Goal: Transaction & Acquisition: Purchase product/service

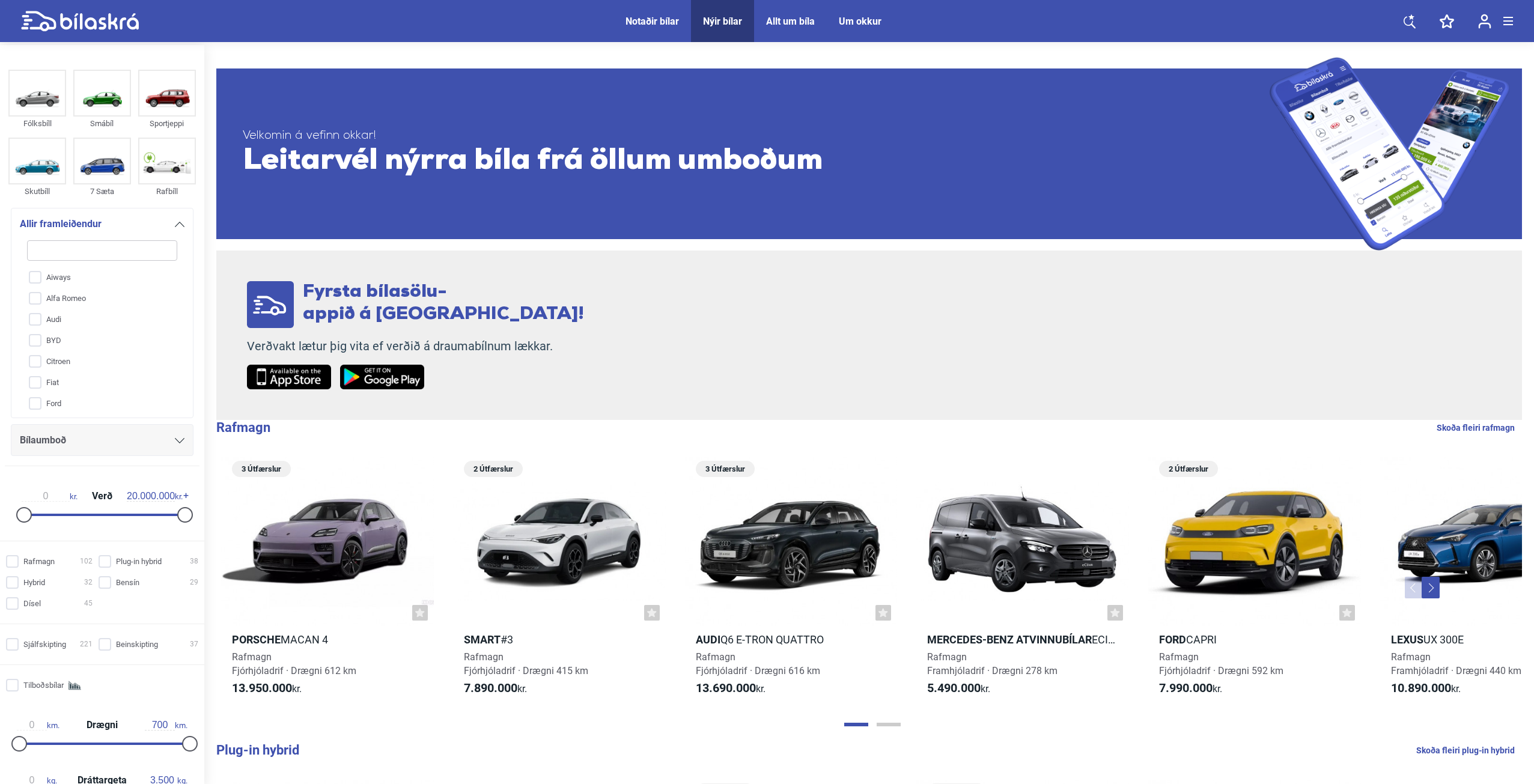
type input "p"
checkbox input "false"
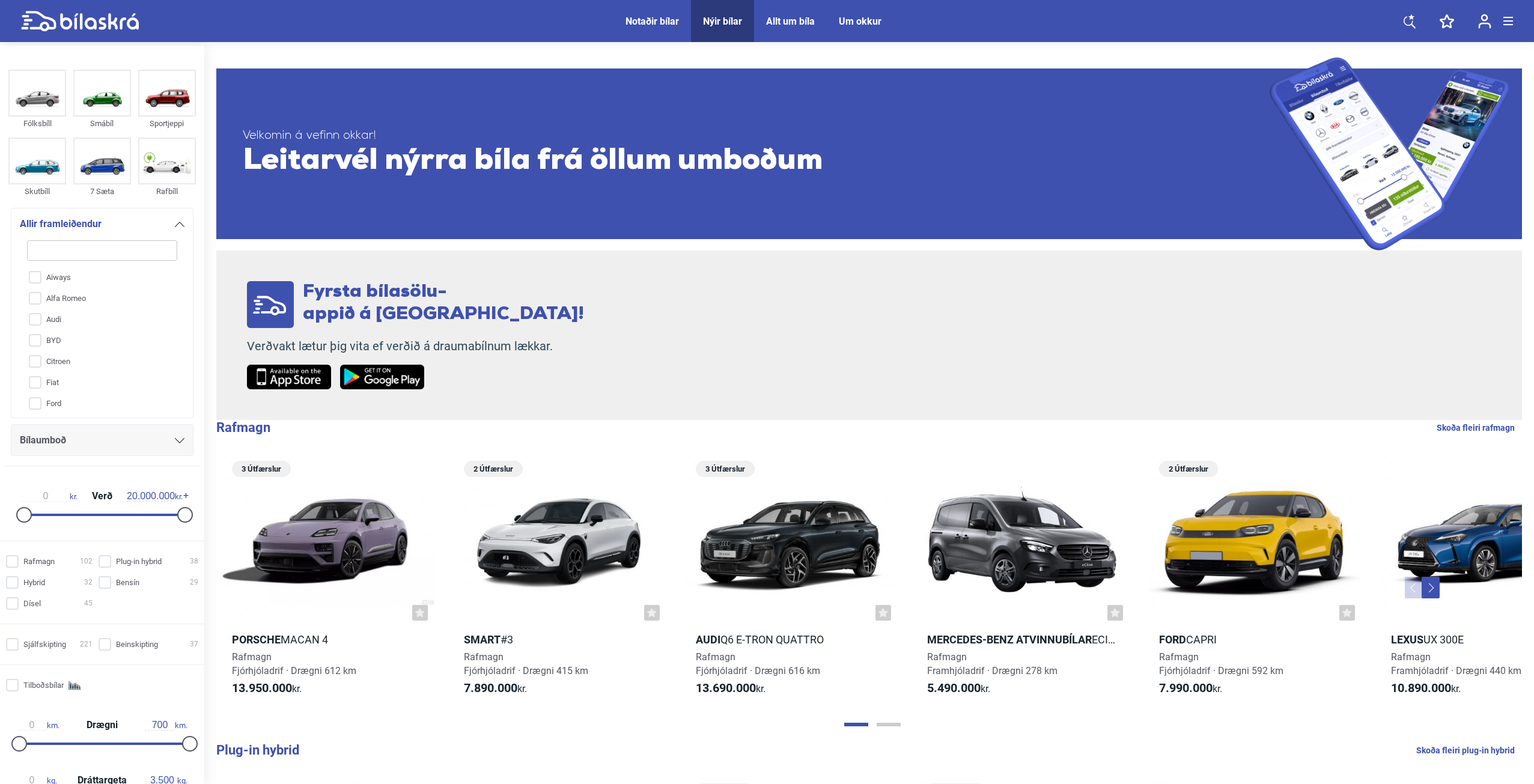
checkbox input "false"
type input "pe"
checkbox input "false"
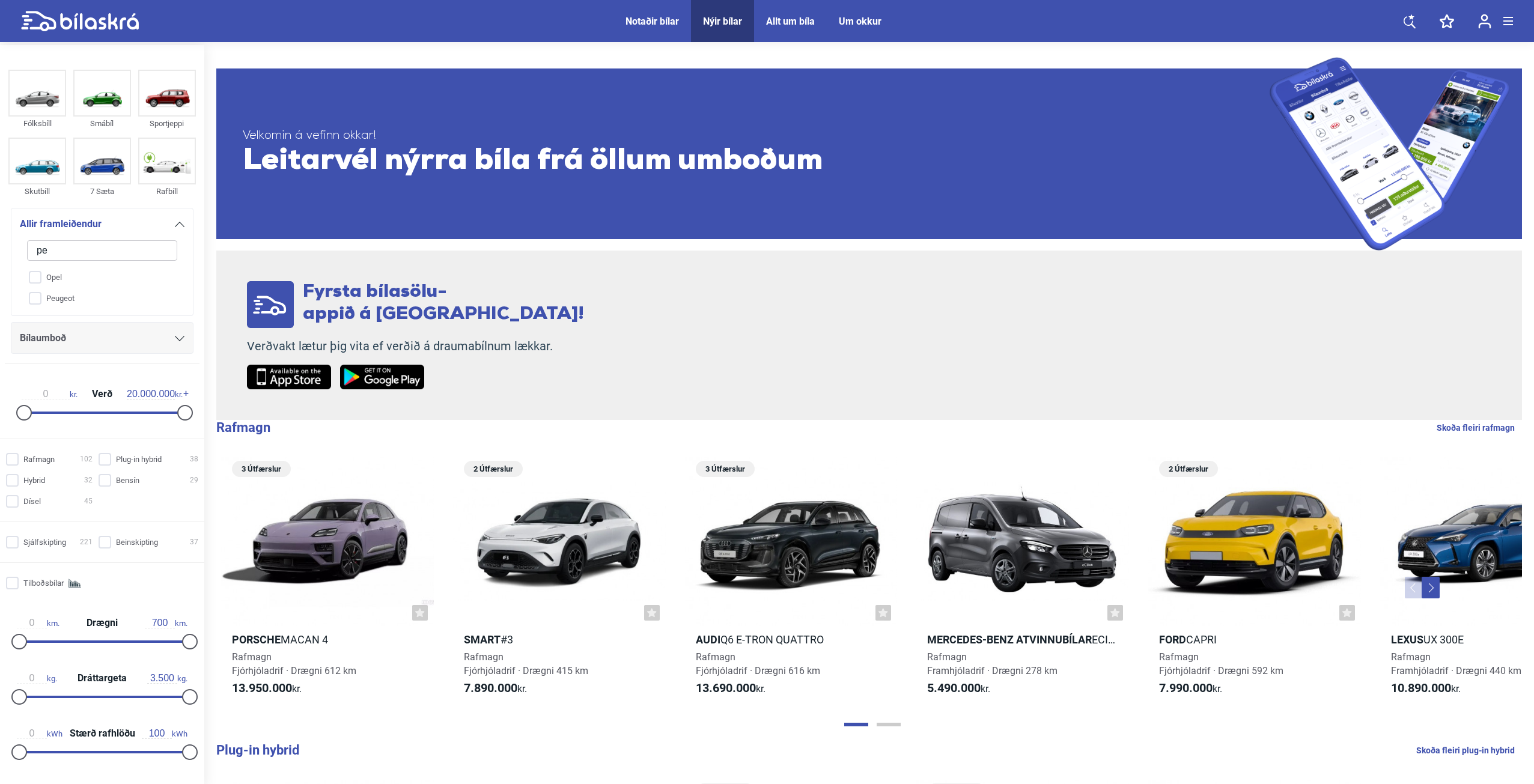
type input "peu"
checkbox input "false"
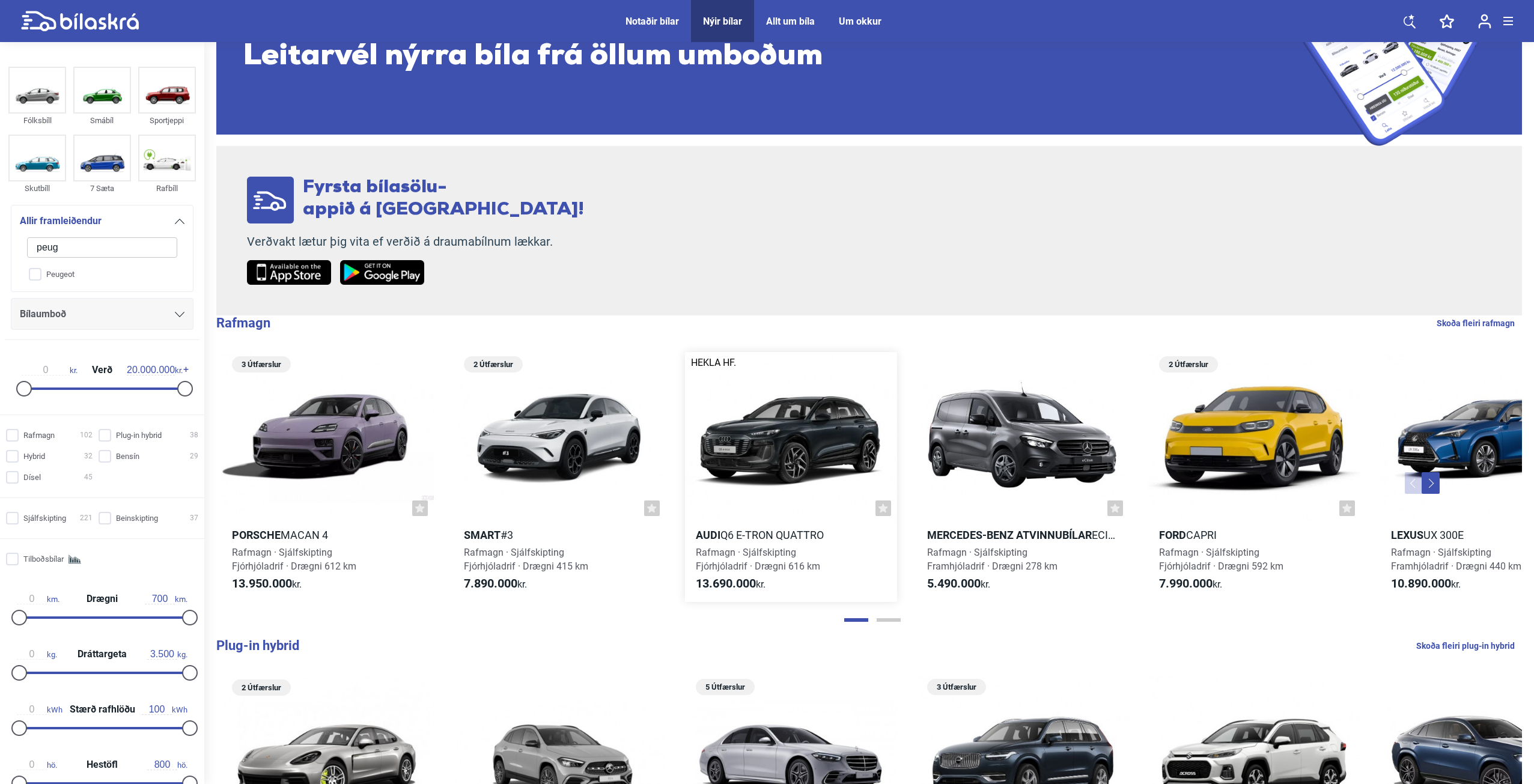
scroll to position [120, 0]
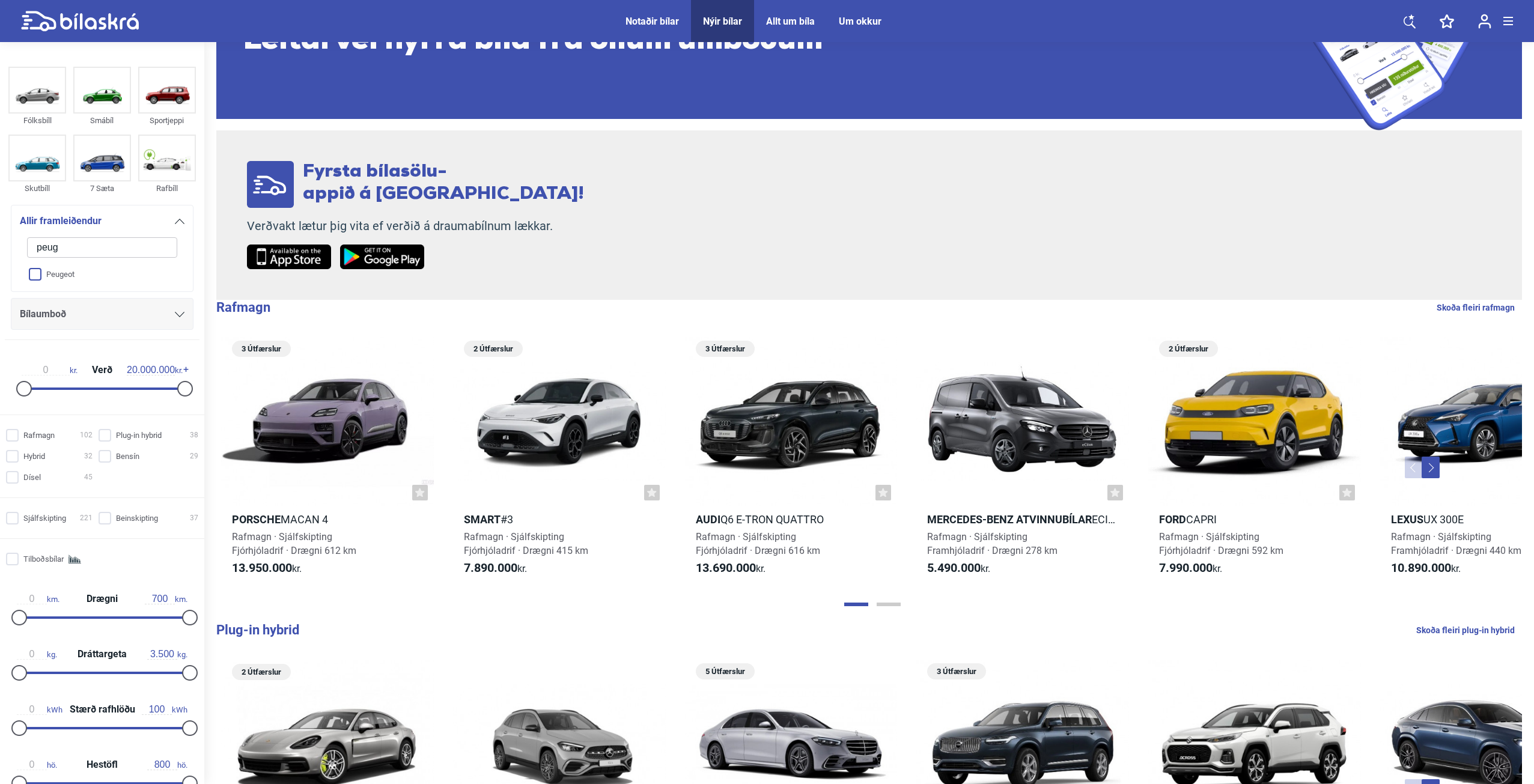
type input "peug"
click at [31, 276] on input "Peugeot" at bounding box center [94, 275] width 151 height 21
checkbox input "true"
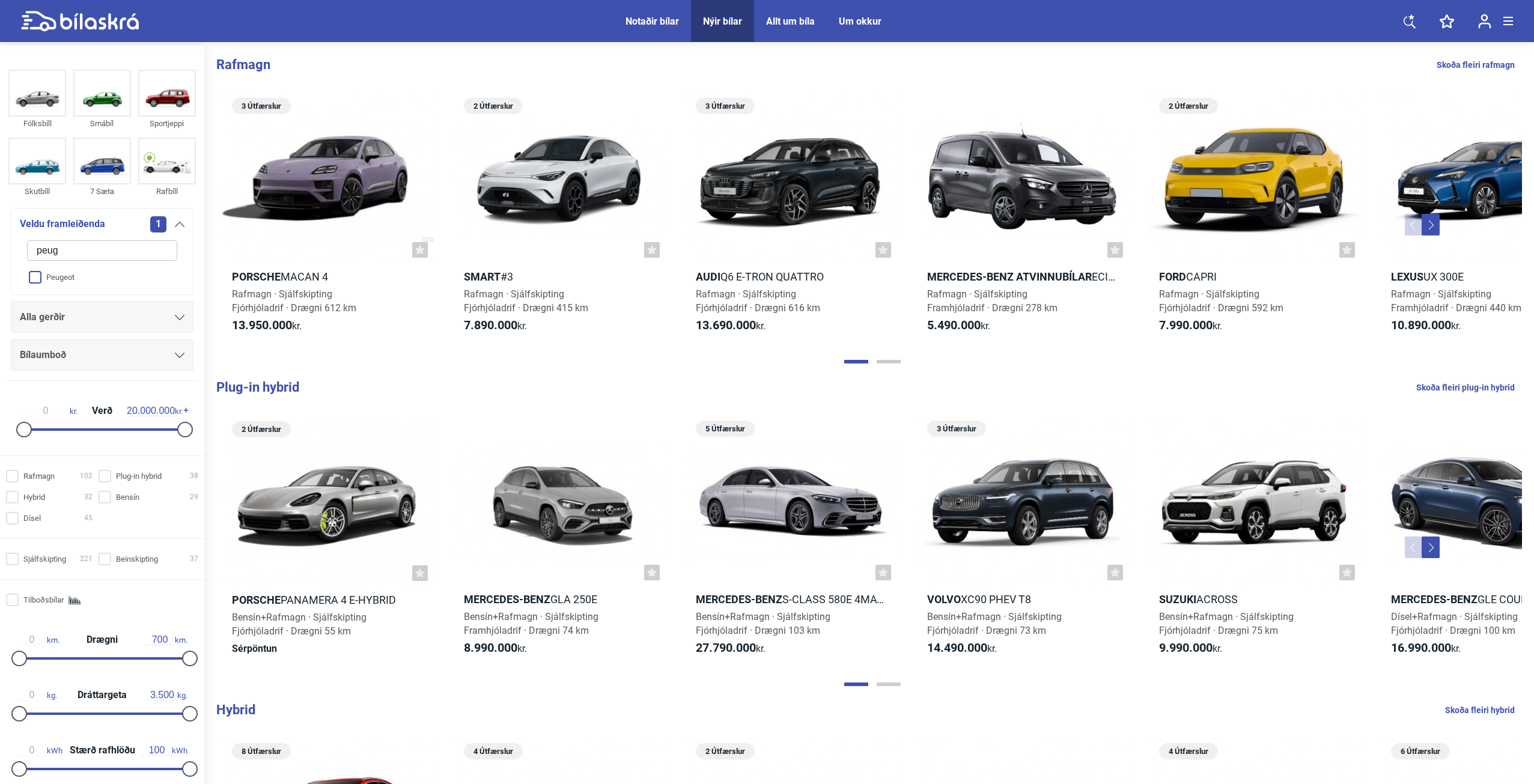
checkbox input "false"
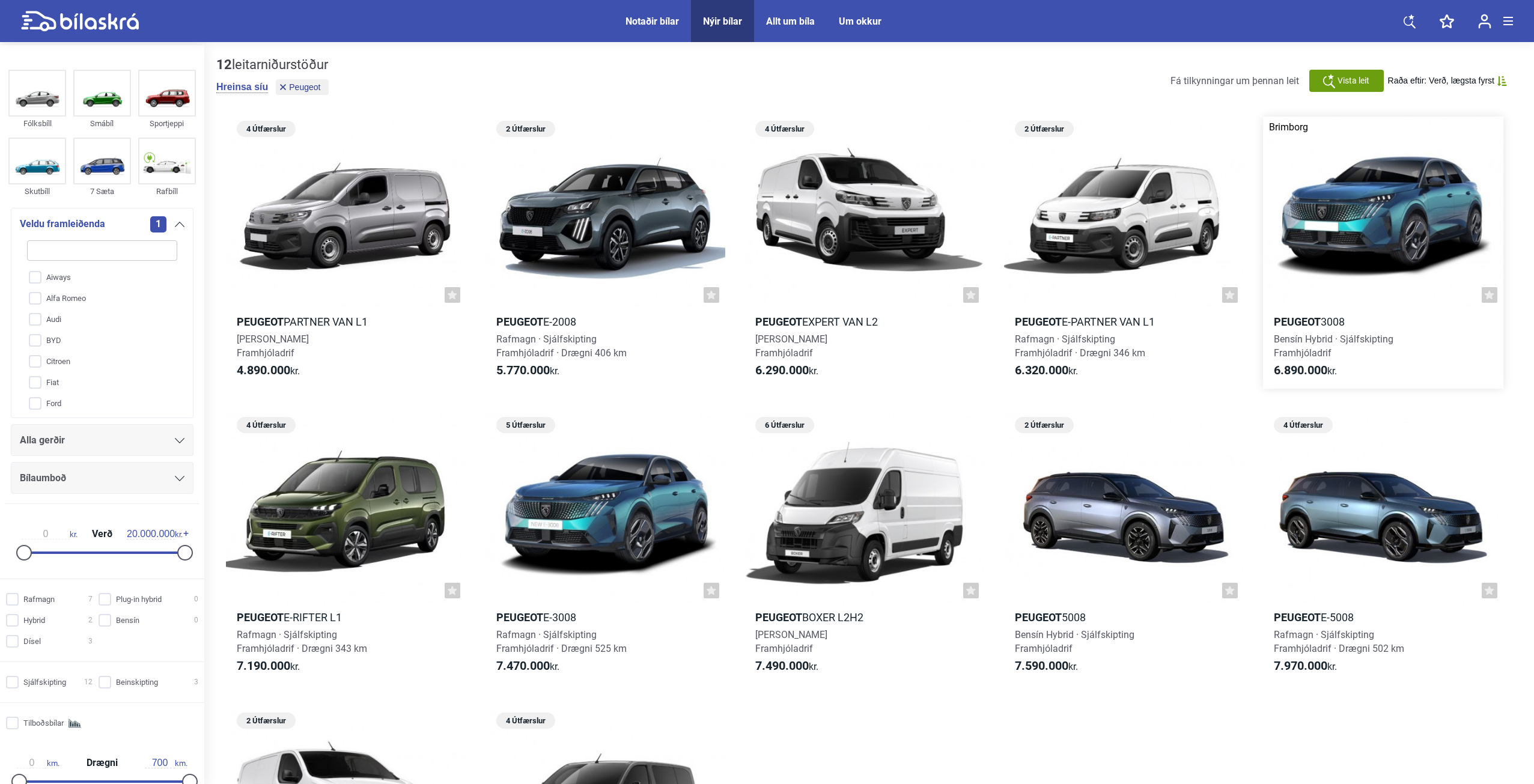
click at [1380, 244] on div at bounding box center [1383, 213] width 240 height 192
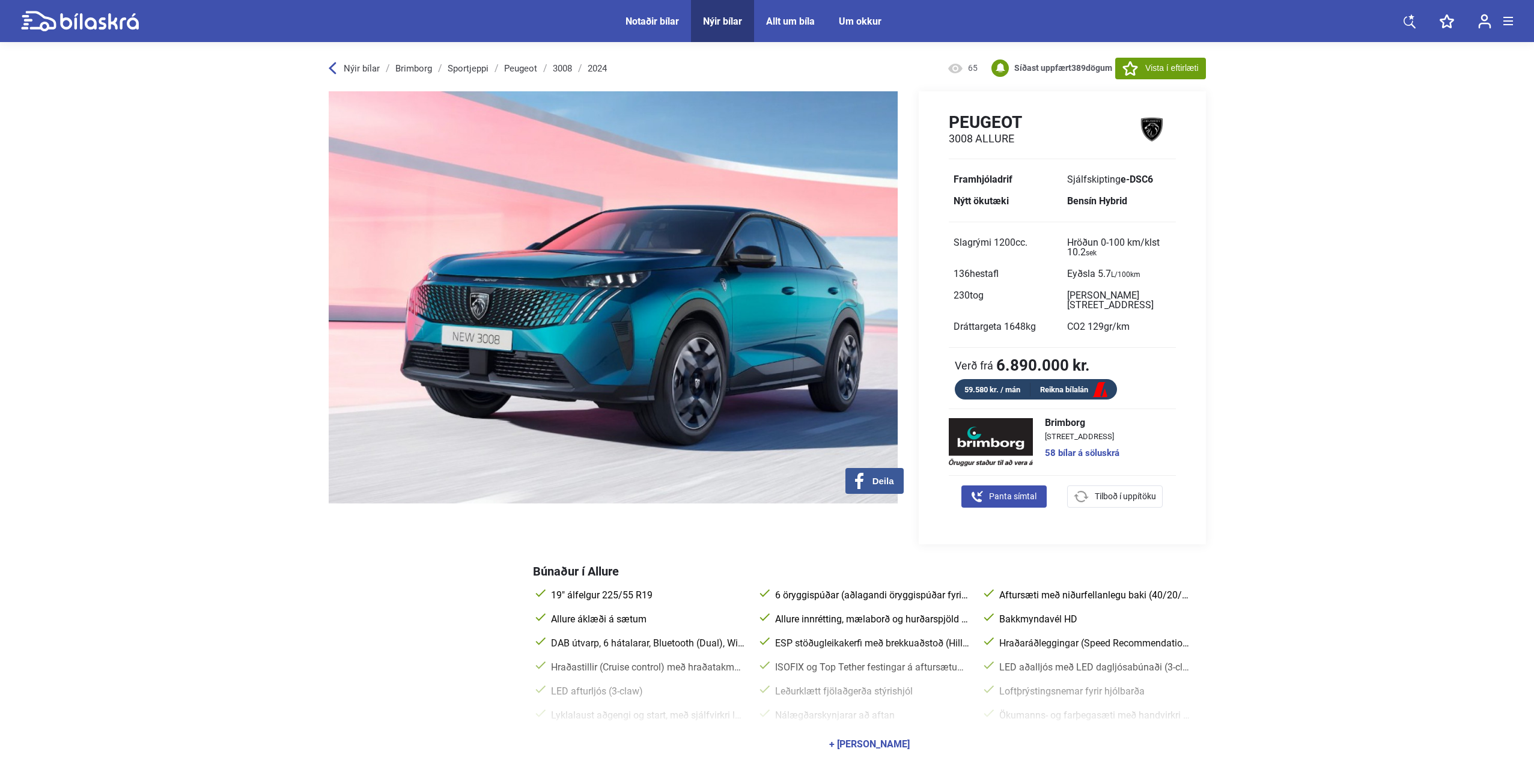
click at [886, 740] on div "+ [PERSON_NAME]" at bounding box center [869, 744] width 80 height 9
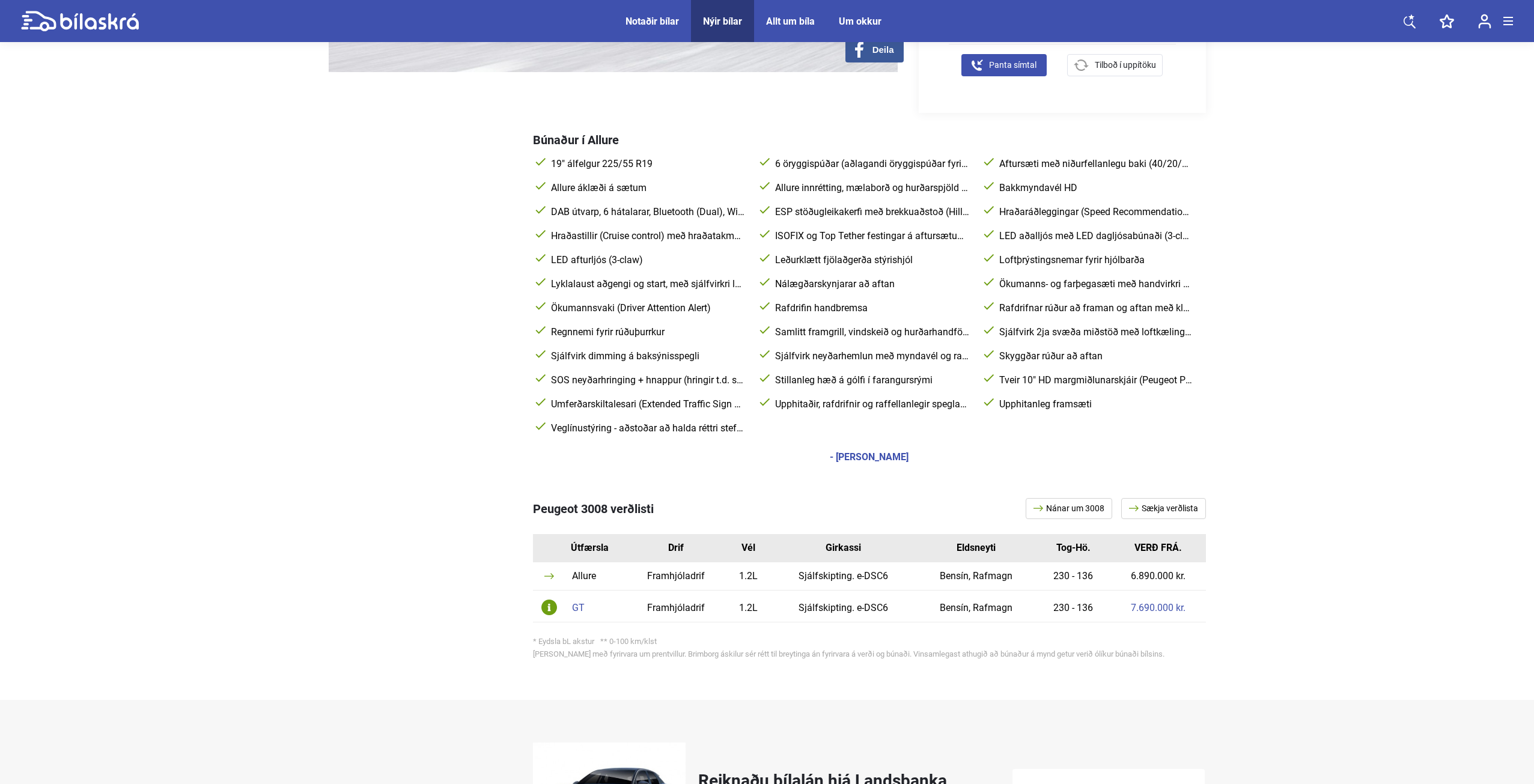
scroll to position [480, 0]
